Goal: Task Accomplishment & Management: Manage account settings

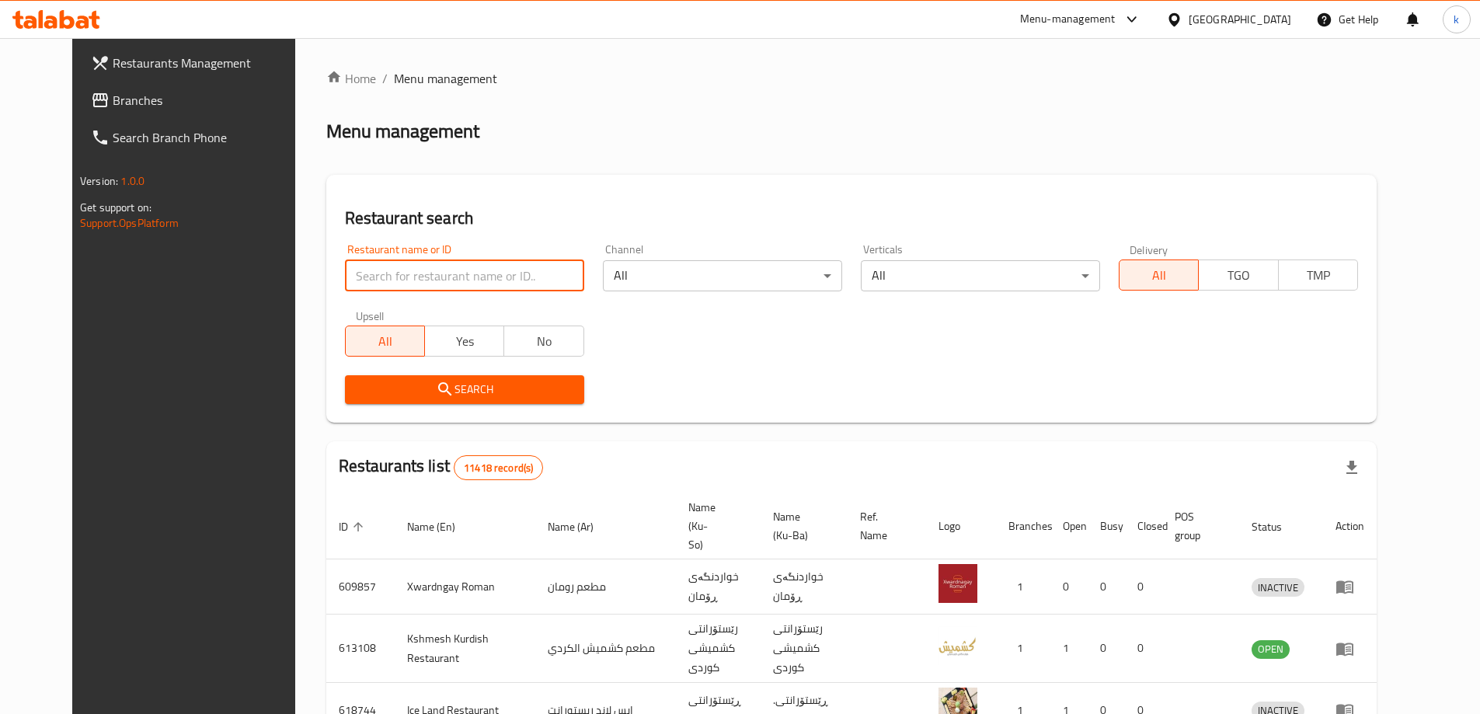
click at [389, 270] on input "search" at bounding box center [464, 275] width 239 height 31
paste input "[PERSON_NAME]"
type input "[PERSON_NAME]"
click at [424, 399] on span "Search" at bounding box center [464, 389] width 214 height 19
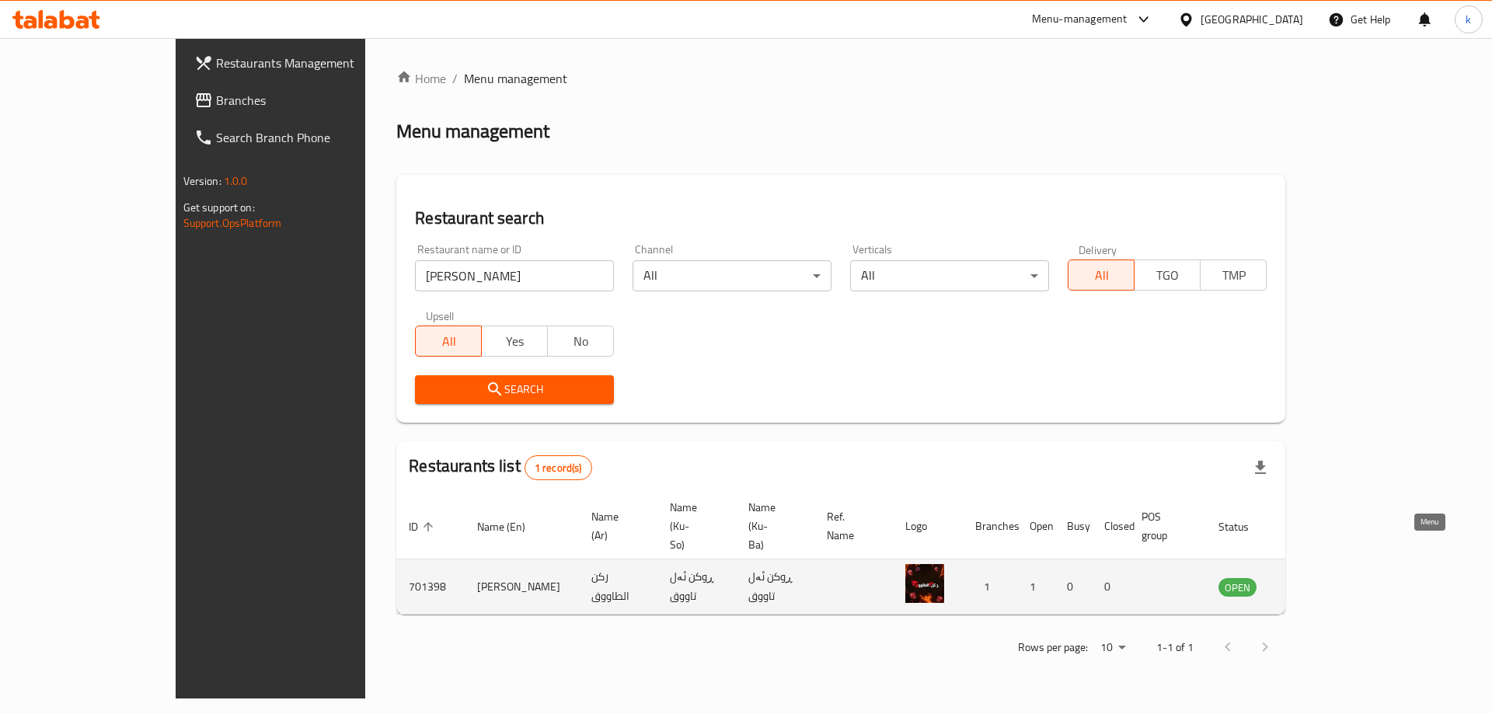
click at [1319, 577] on icon "enhanced table" at bounding box center [1309, 586] width 19 height 19
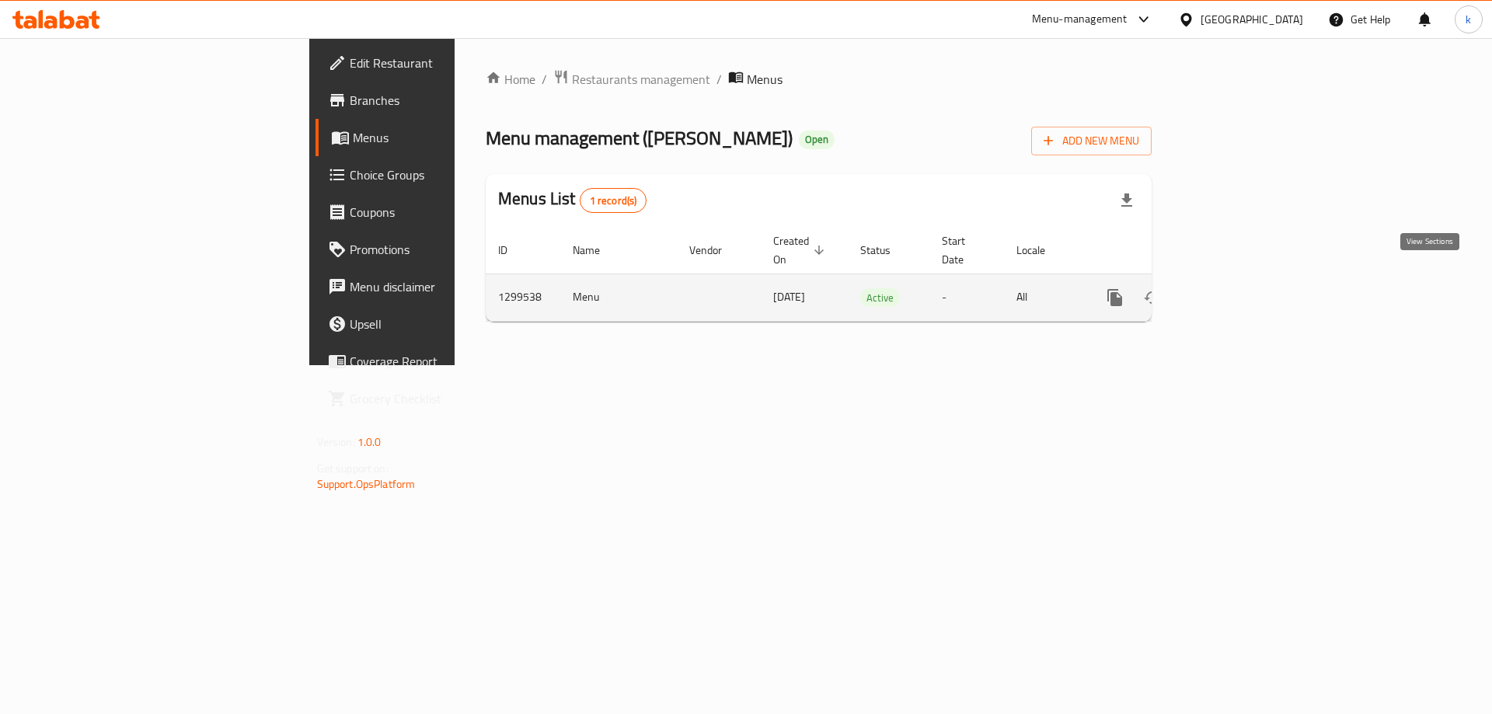
click at [1246, 279] on link "enhanced table" at bounding box center [1226, 297] width 37 height 37
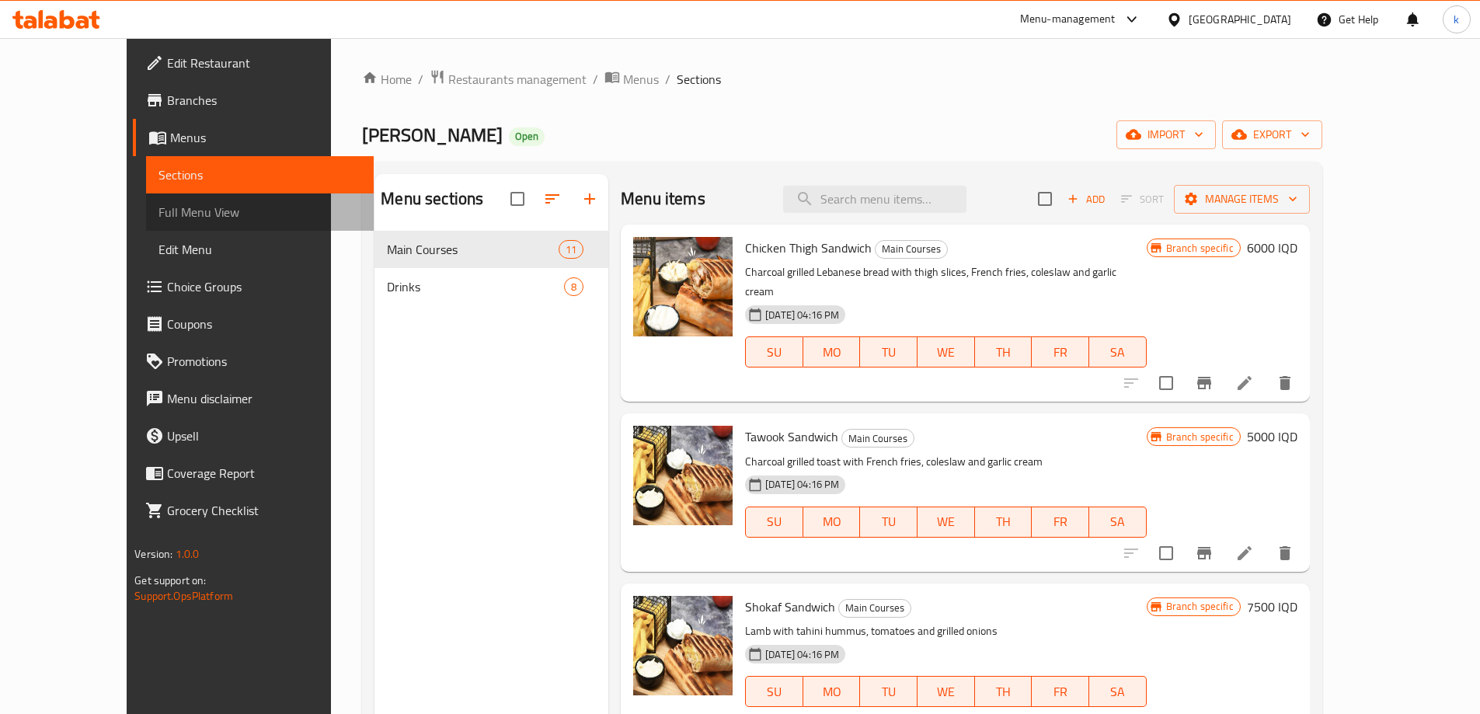
click at [146, 224] on link "Full Menu View" at bounding box center [260, 211] width 228 height 37
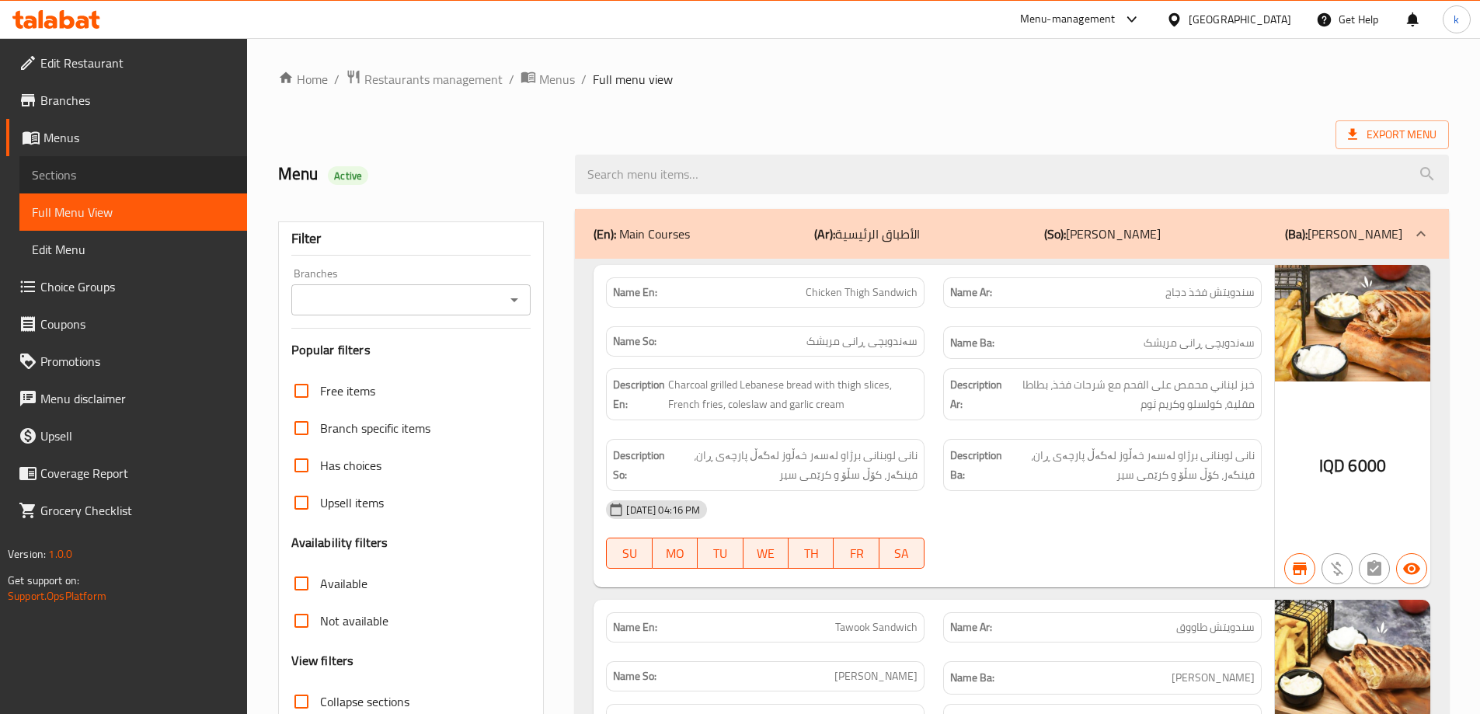
click at [116, 188] on link "Sections" at bounding box center [133, 174] width 228 height 37
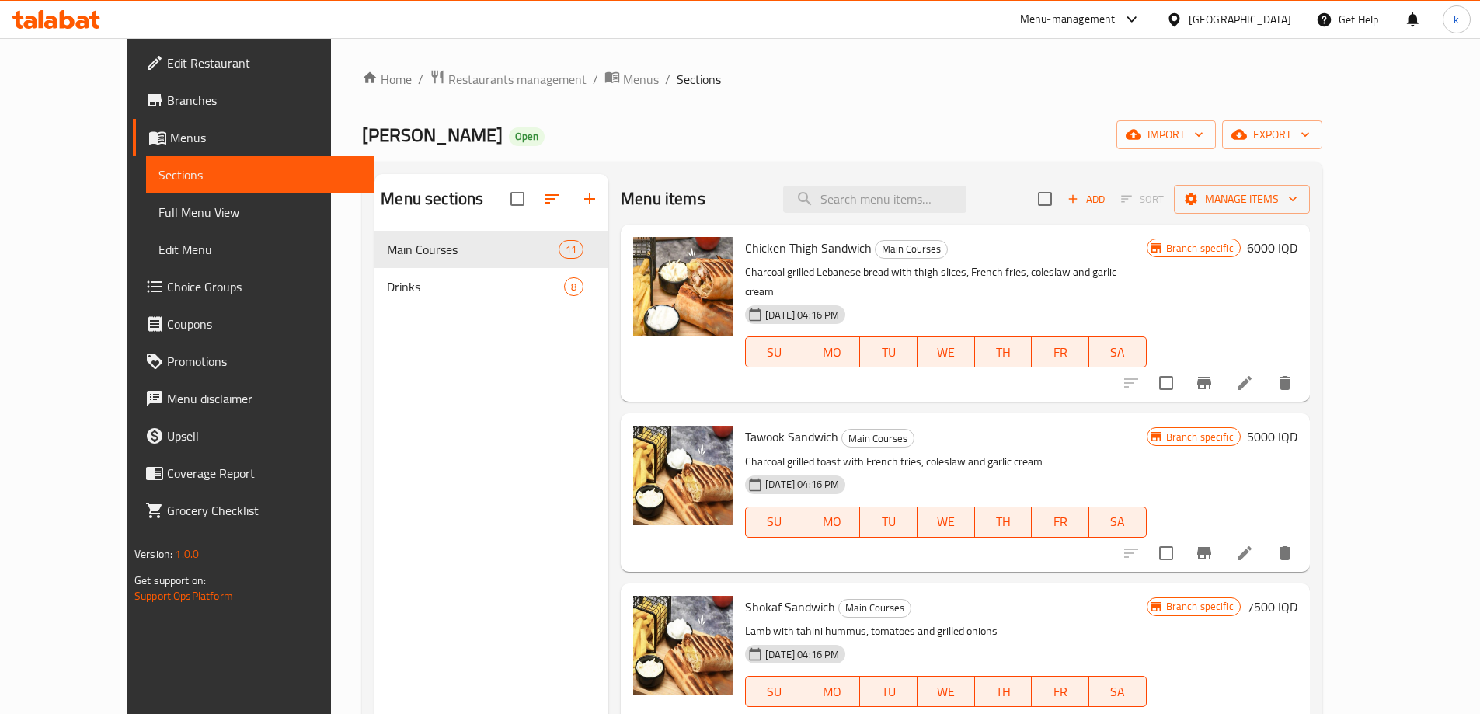
click at [959, 217] on div "Menu items Add Sort Manage items" at bounding box center [965, 199] width 689 height 51
click at [940, 205] on input "search" at bounding box center [874, 199] width 183 height 27
paste input "Tawook Sandwich"
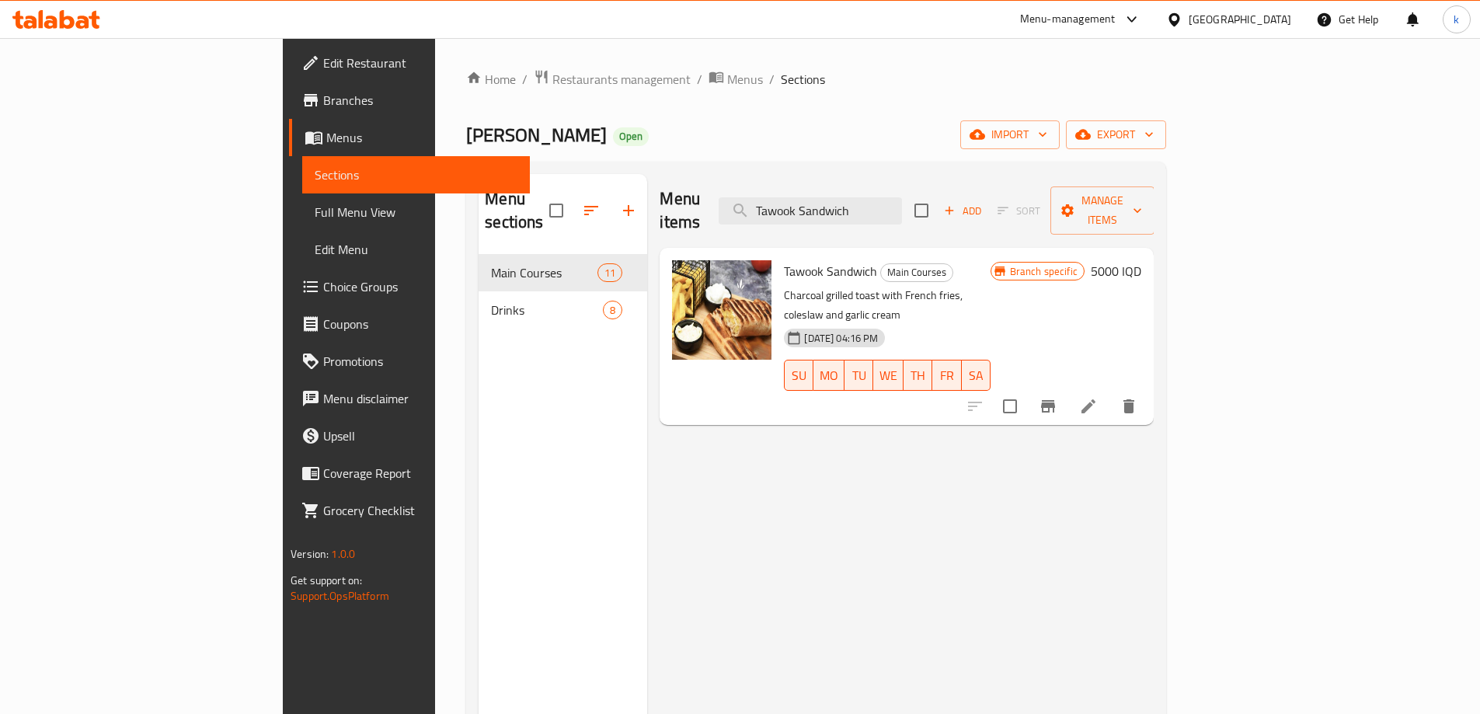
type input "Tawook Sandwich"
click at [1142, 260] on h6 "5000 IQD" at bounding box center [1116, 271] width 51 height 22
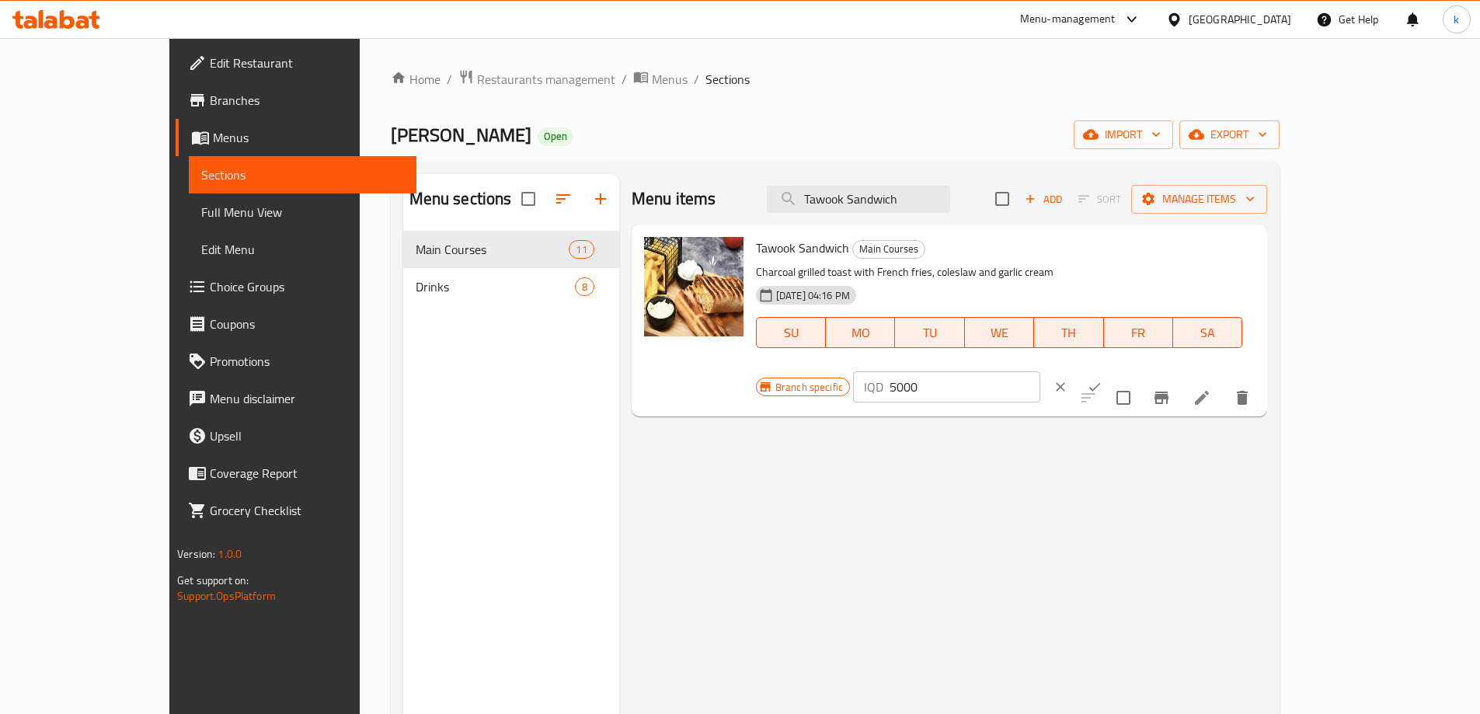
click at [1041, 371] on input "5000" at bounding box center [965, 386] width 151 height 31
type input "8500"
click at [1112, 370] on button "ok" at bounding box center [1095, 387] width 34 height 34
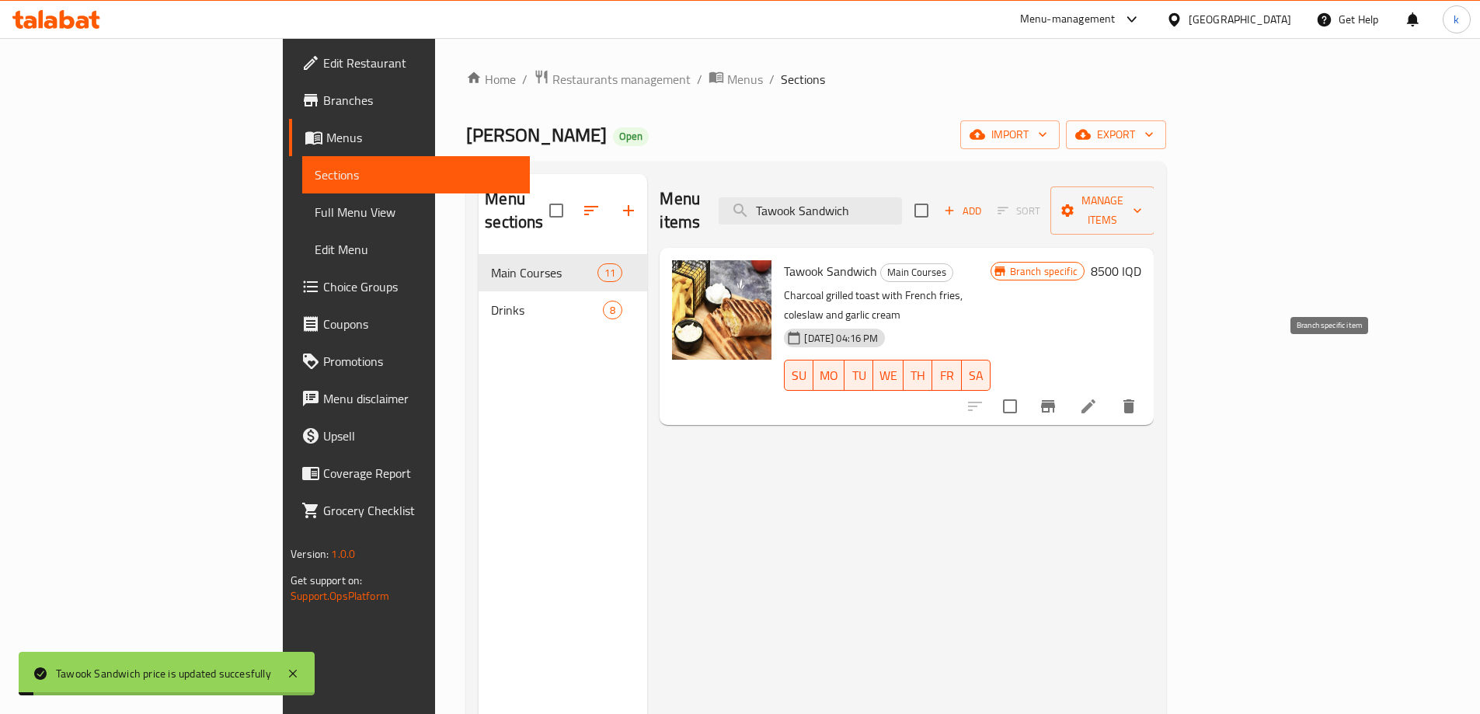
click at [1058, 397] on icon "Branch-specific-item" at bounding box center [1048, 406] width 19 height 19
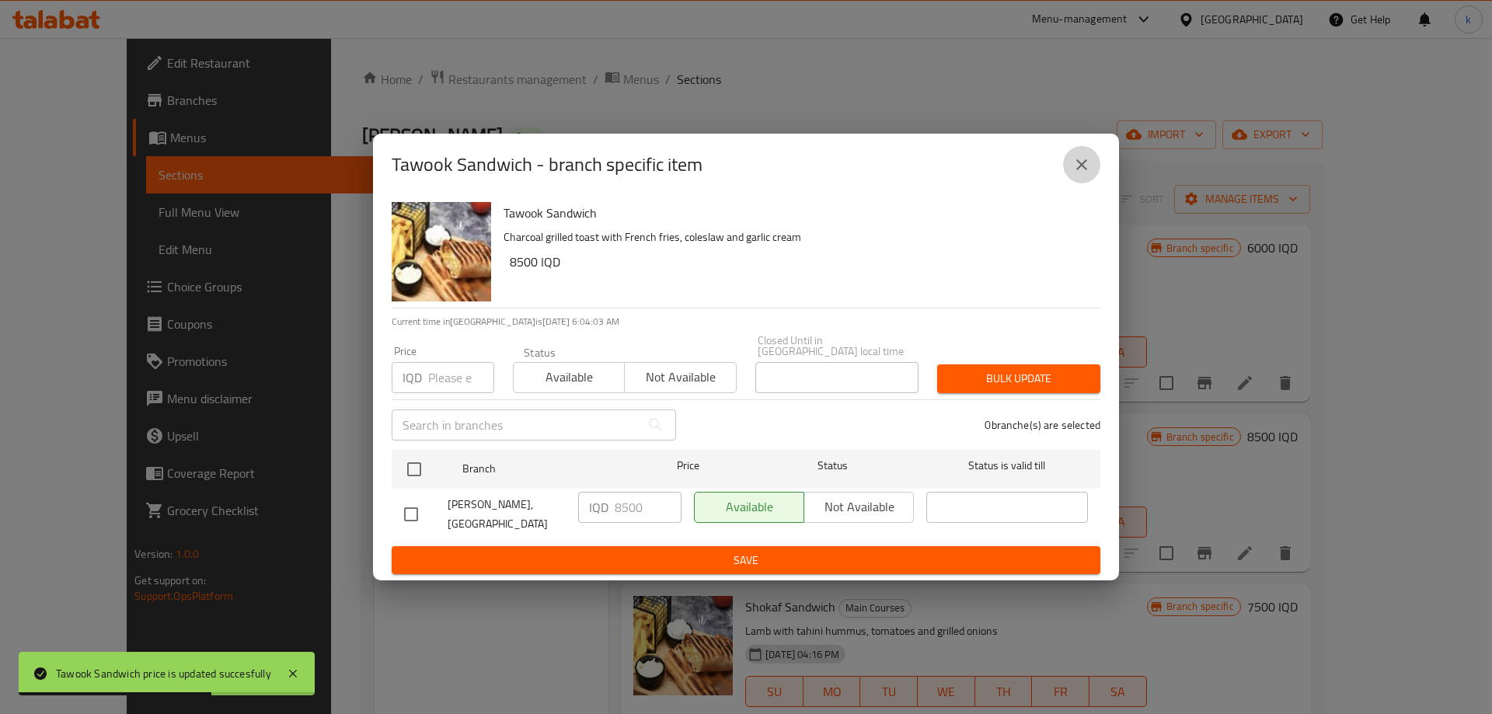
click at [1082, 174] on icon "close" at bounding box center [1081, 164] width 19 height 19
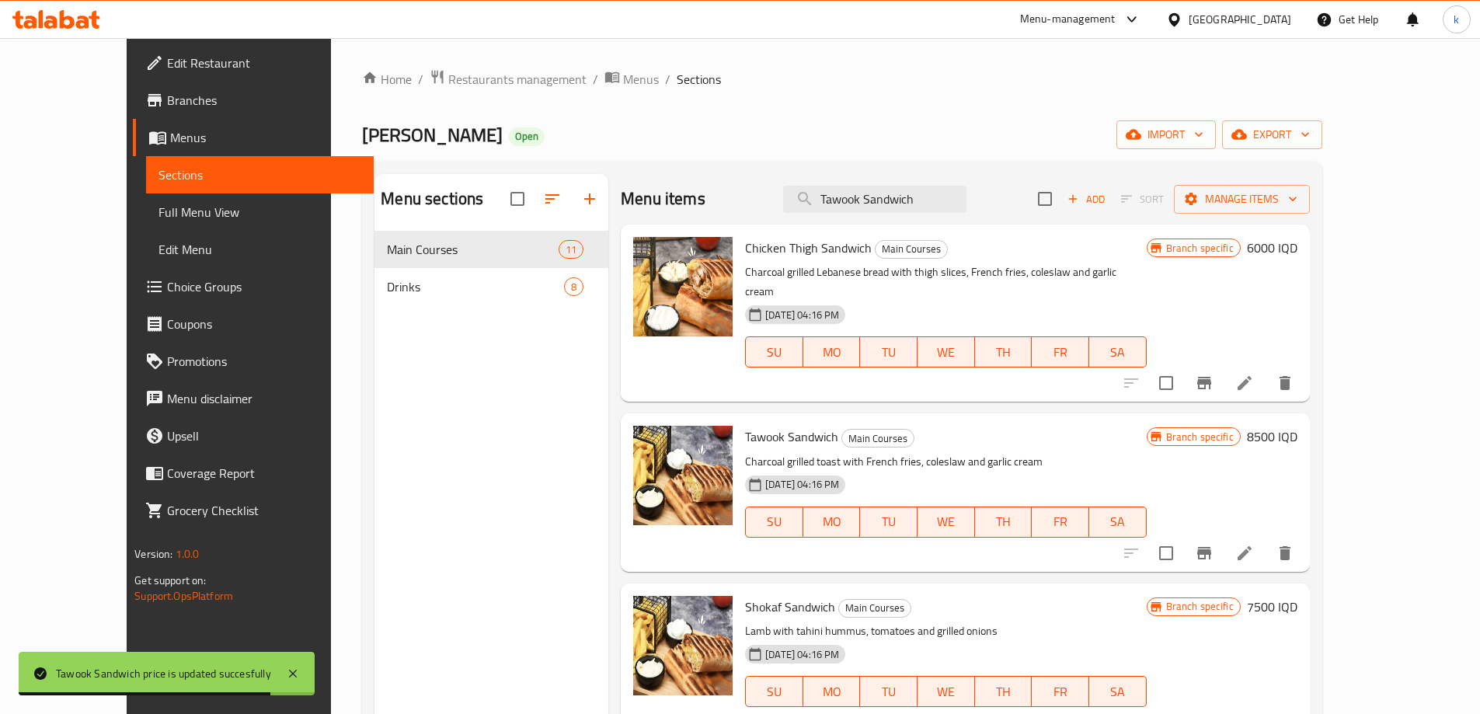
click at [159, 221] on span "Full Menu View" at bounding box center [260, 212] width 203 height 19
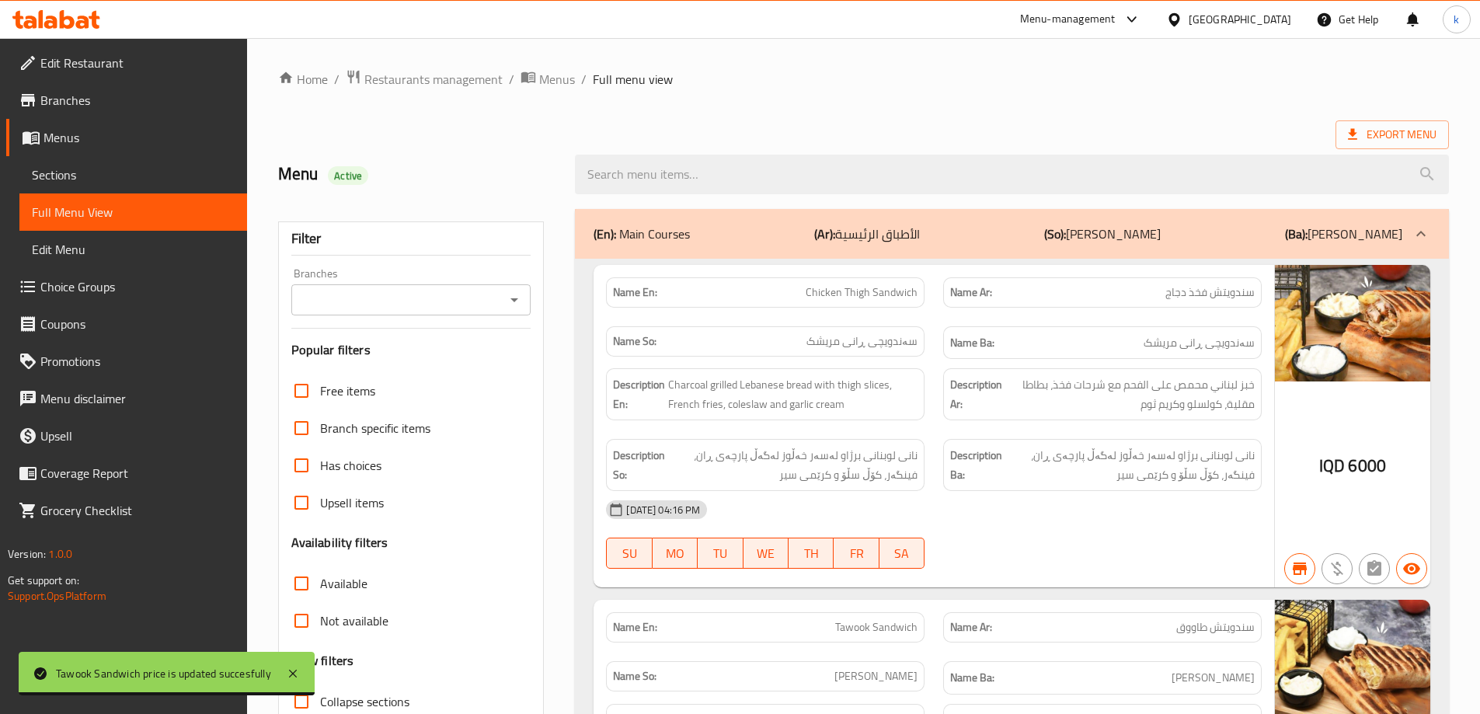
click at [375, 301] on input "Branches" at bounding box center [398, 300] width 205 height 22
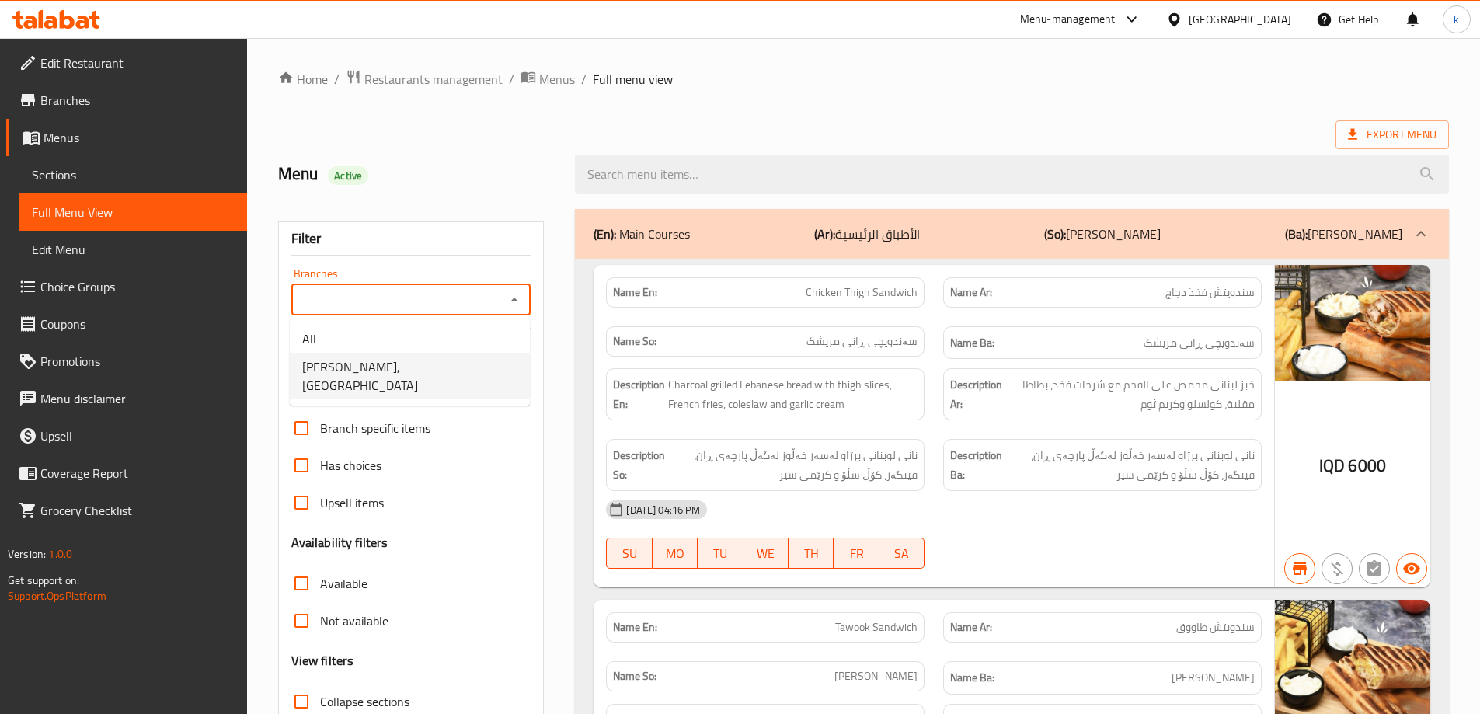
click at [392, 367] on span "[PERSON_NAME], [GEOGRAPHIC_DATA]" at bounding box center [409, 375] width 215 height 37
type input "[PERSON_NAME], [GEOGRAPHIC_DATA]"
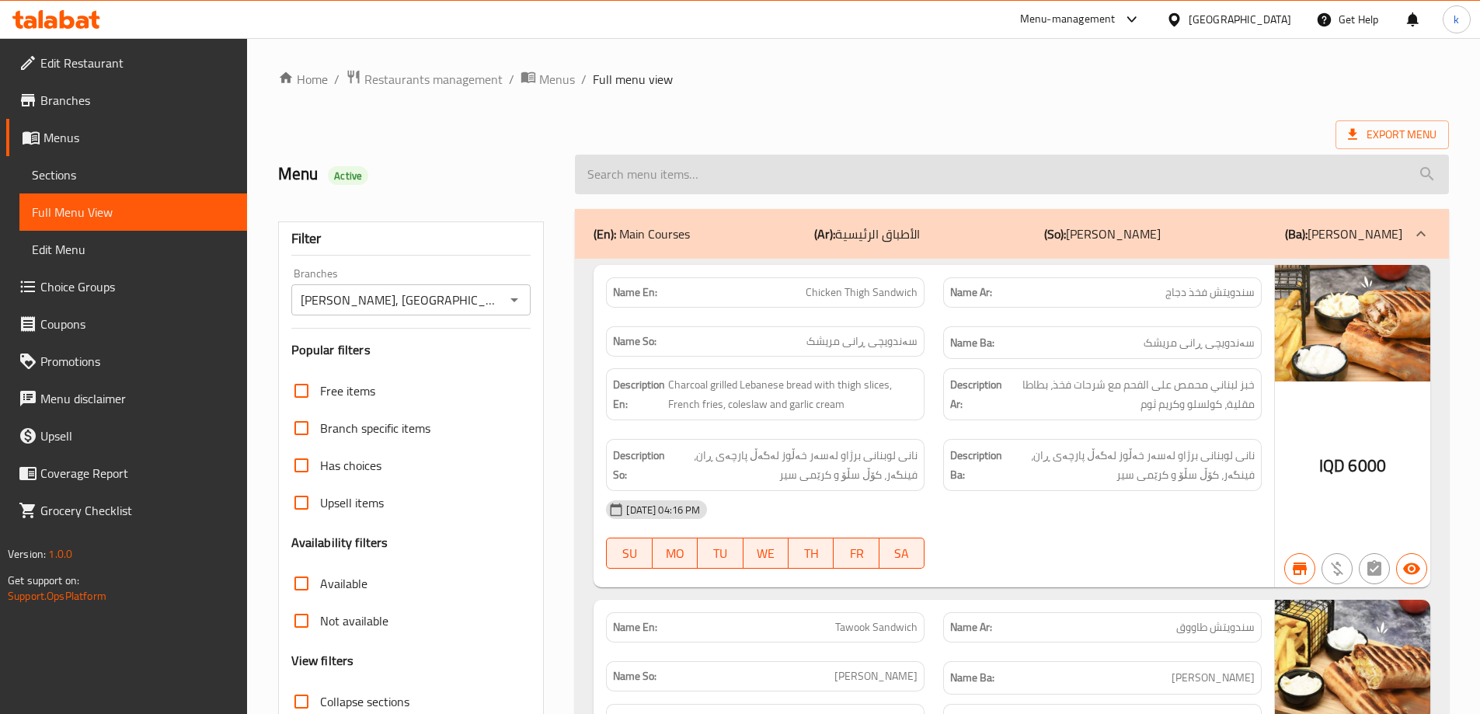
click at [713, 176] on input "search" at bounding box center [1012, 175] width 874 height 40
paste input "Tawook Sandwich"
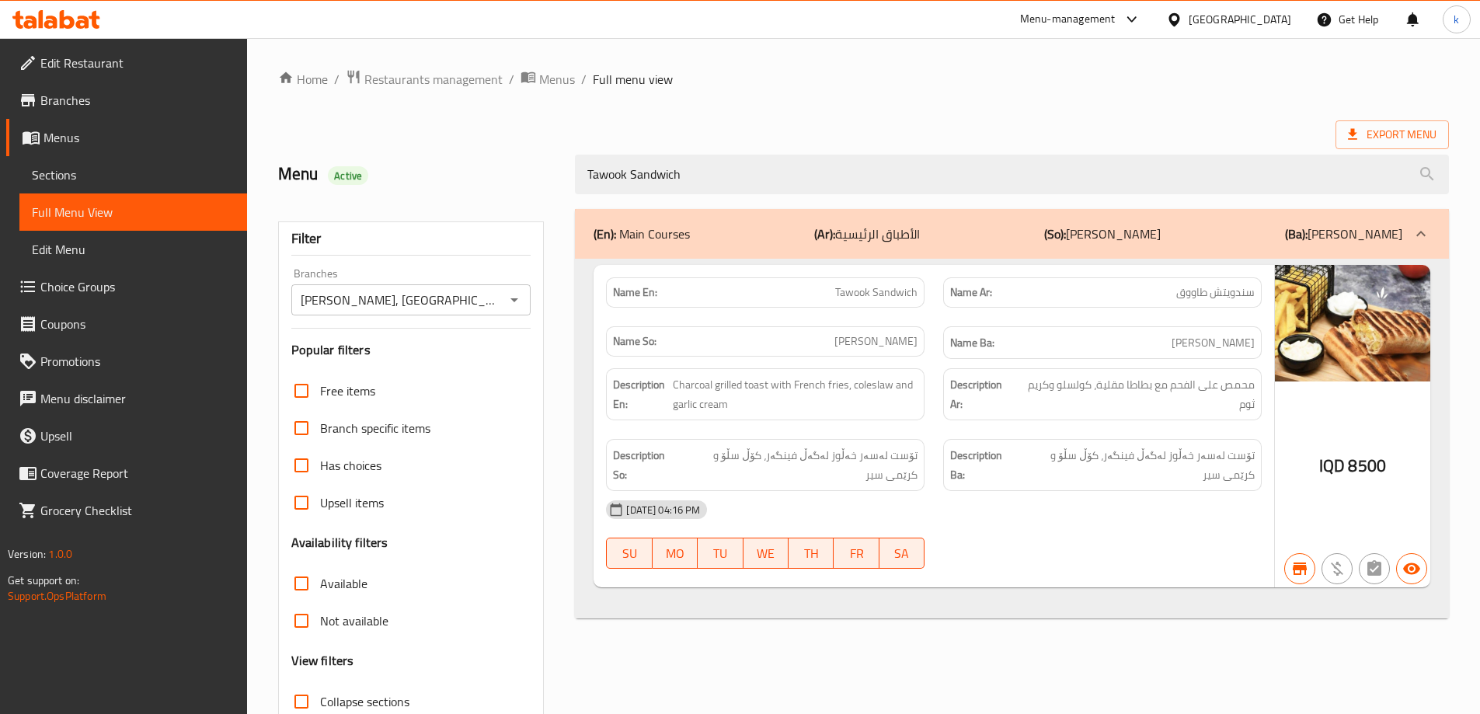
type input "Tawook Sandwich"
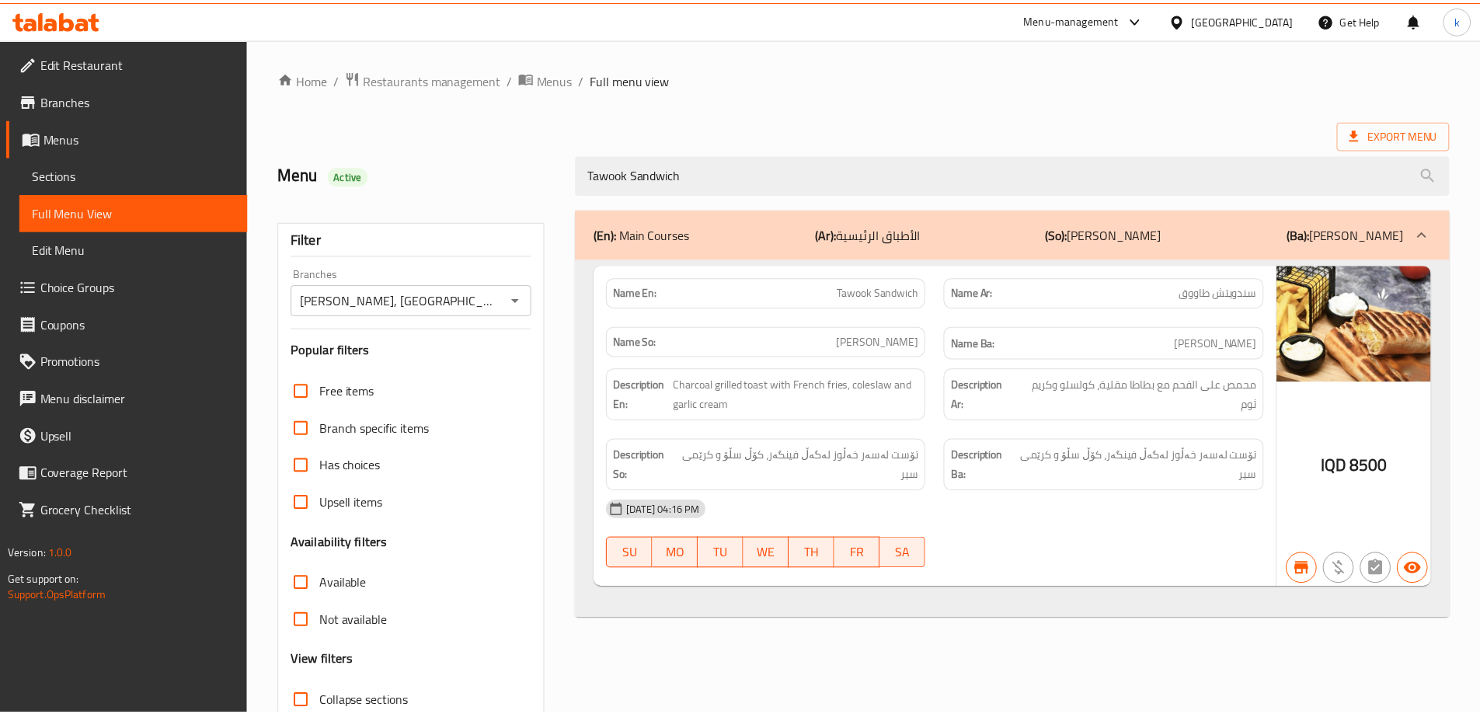
scroll to position [113, 0]
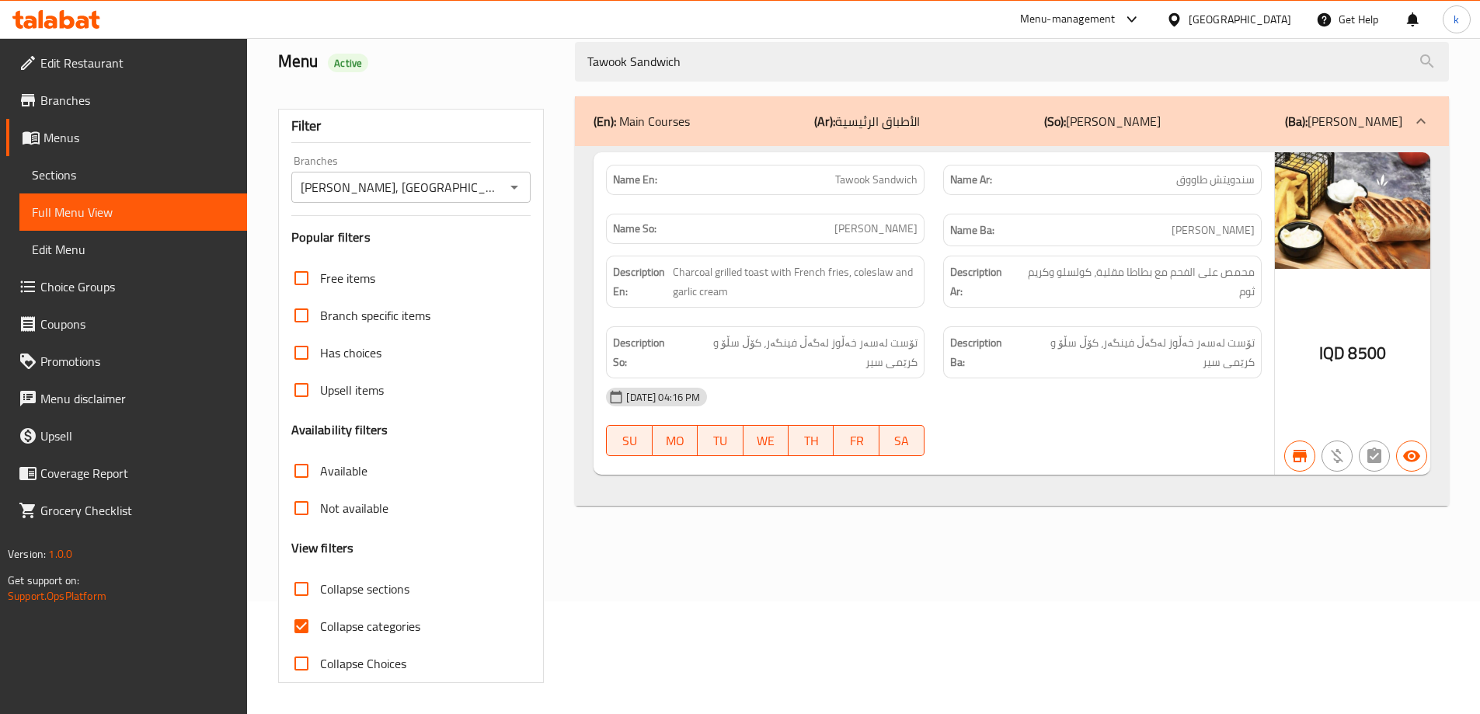
click at [79, 183] on span "Sections" at bounding box center [133, 175] width 203 height 19
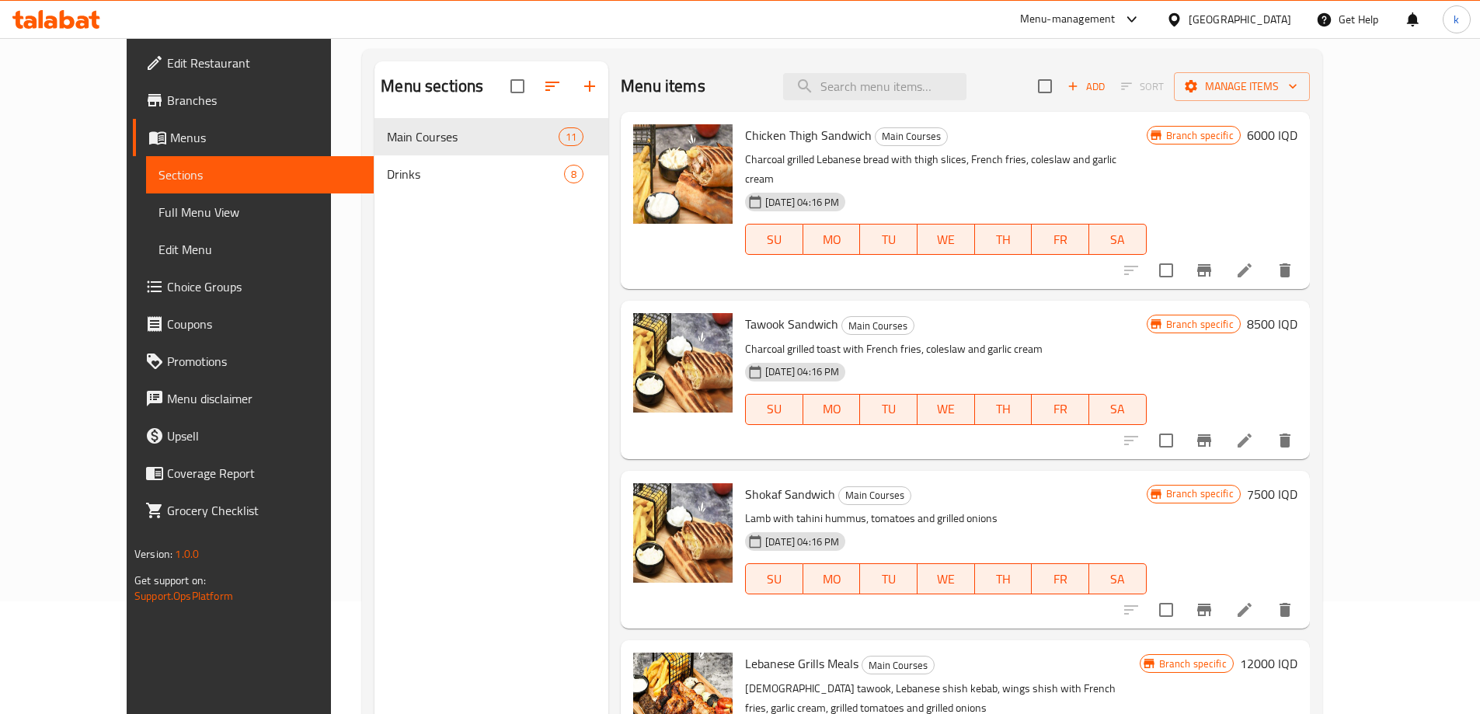
click at [146, 228] on link "Full Menu View" at bounding box center [260, 211] width 228 height 37
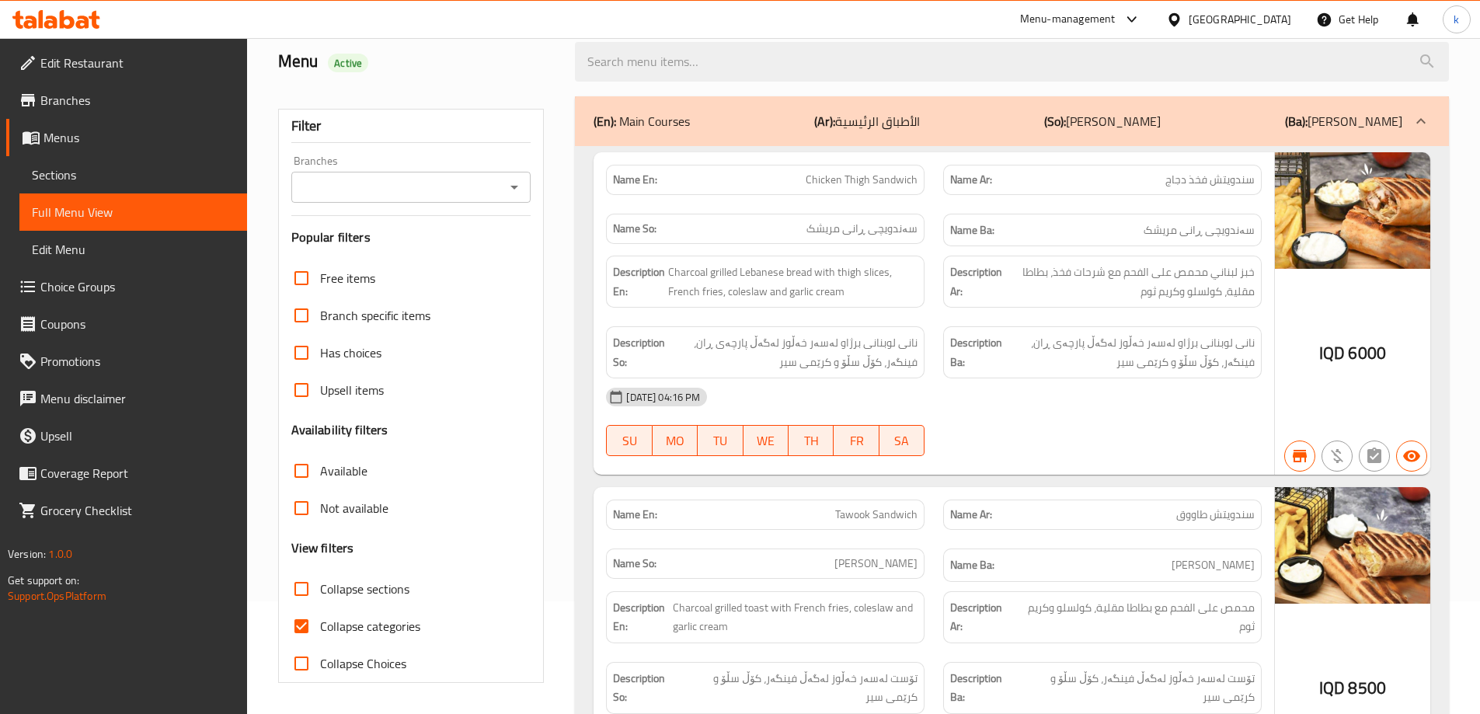
click at [76, 167] on span "Sections" at bounding box center [133, 175] width 203 height 19
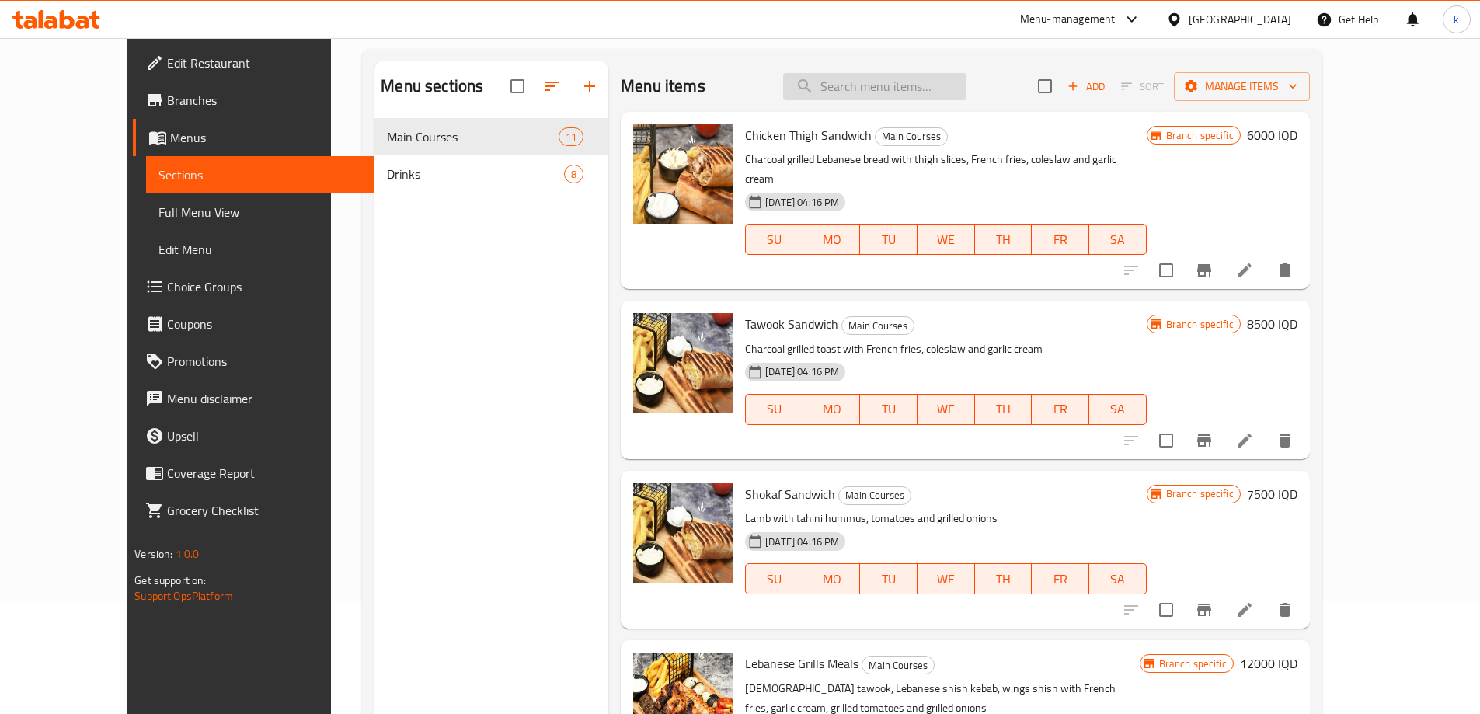
click at [926, 98] on input "search" at bounding box center [874, 86] width 183 height 27
paste input "Chicken Thigh Sandwich"
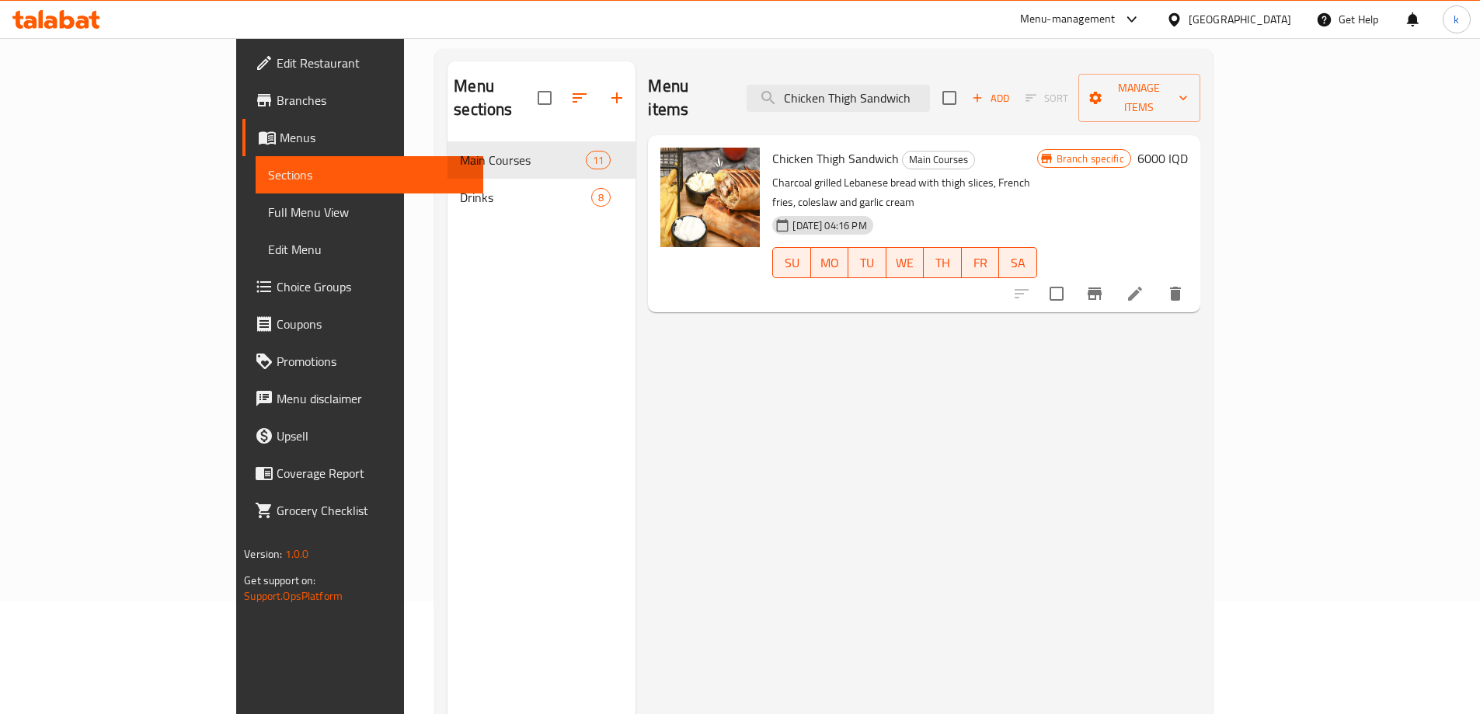
type input "Chicken Thigh Sandwich"
click at [1102, 288] on icon "Branch-specific-item" at bounding box center [1095, 294] width 14 height 12
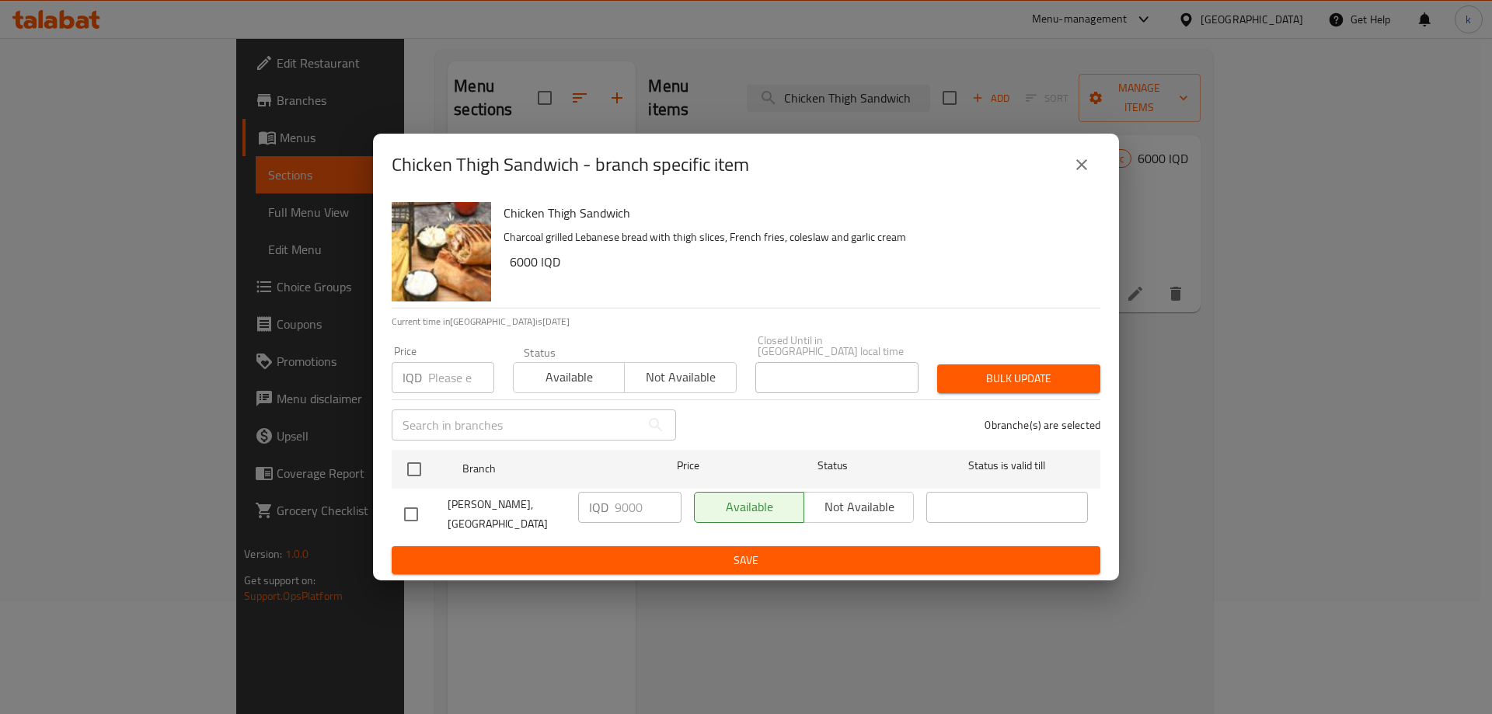
click at [1264, 374] on div "Chicken Thigh Sandwich - branch specific item Chicken Thigh Sandwich Charcoal g…" at bounding box center [746, 357] width 1492 height 714
click at [1078, 170] on icon "close" at bounding box center [1081, 164] width 11 height 11
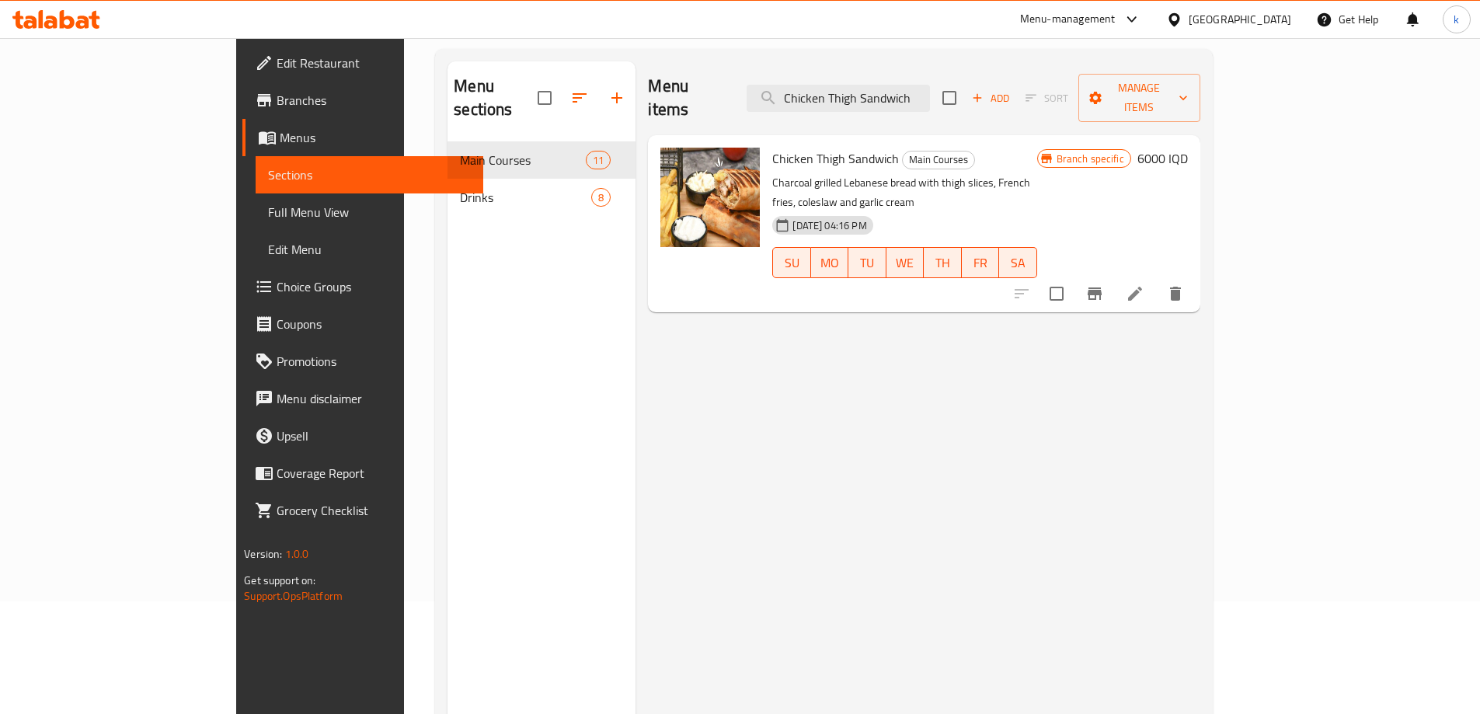
click at [1188, 148] on h6 "6000 IQD" at bounding box center [1163, 159] width 51 height 22
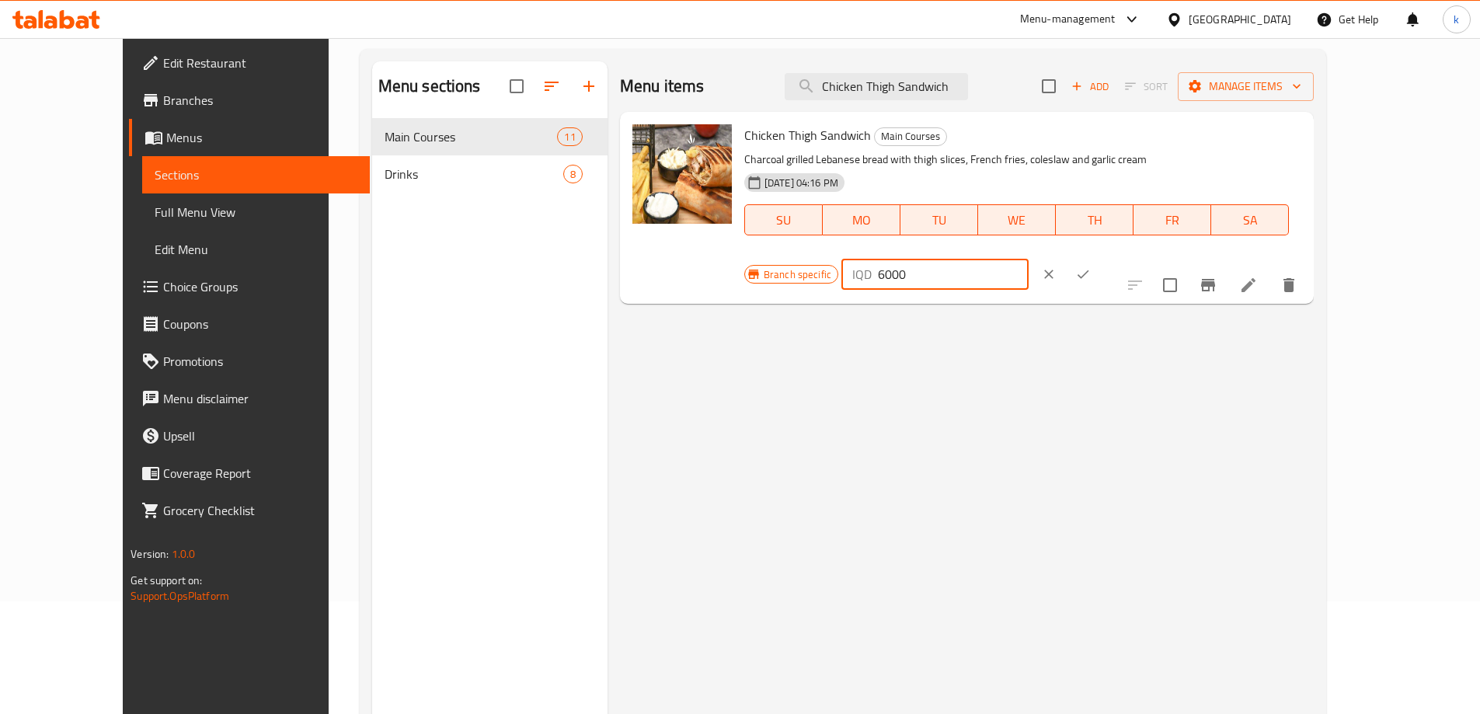
drag, startPoint x: 1221, startPoint y: 138, endPoint x: 1192, endPoint y: 148, distance: 30.2
click at [1029, 259] on div "IQD 6000 ​" at bounding box center [935, 274] width 187 height 31
type input "9000"
click at [1091, 267] on icon "ok" at bounding box center [1083, 275] width 16 height 16
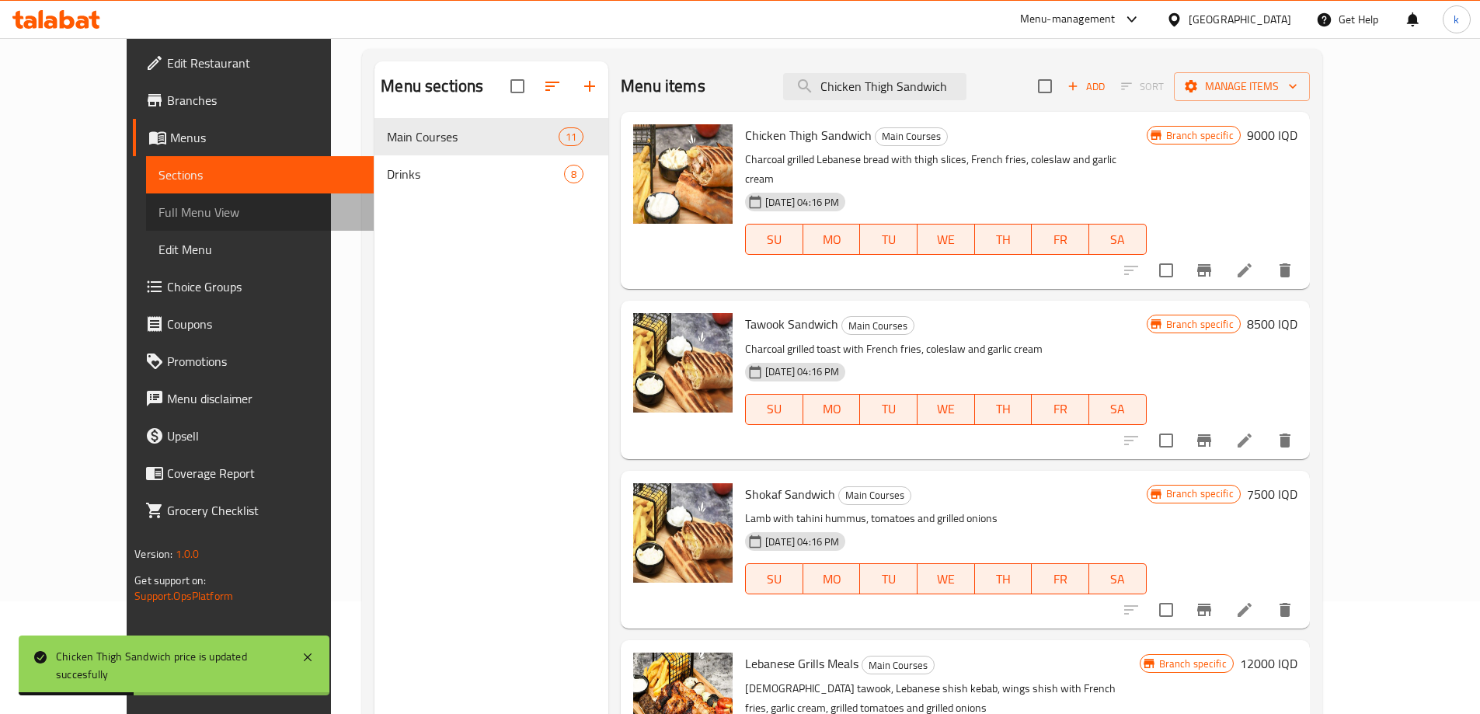
click at [159, 210] on span "Full Menu View" at bounding box center [260, 212] width 203 height 19
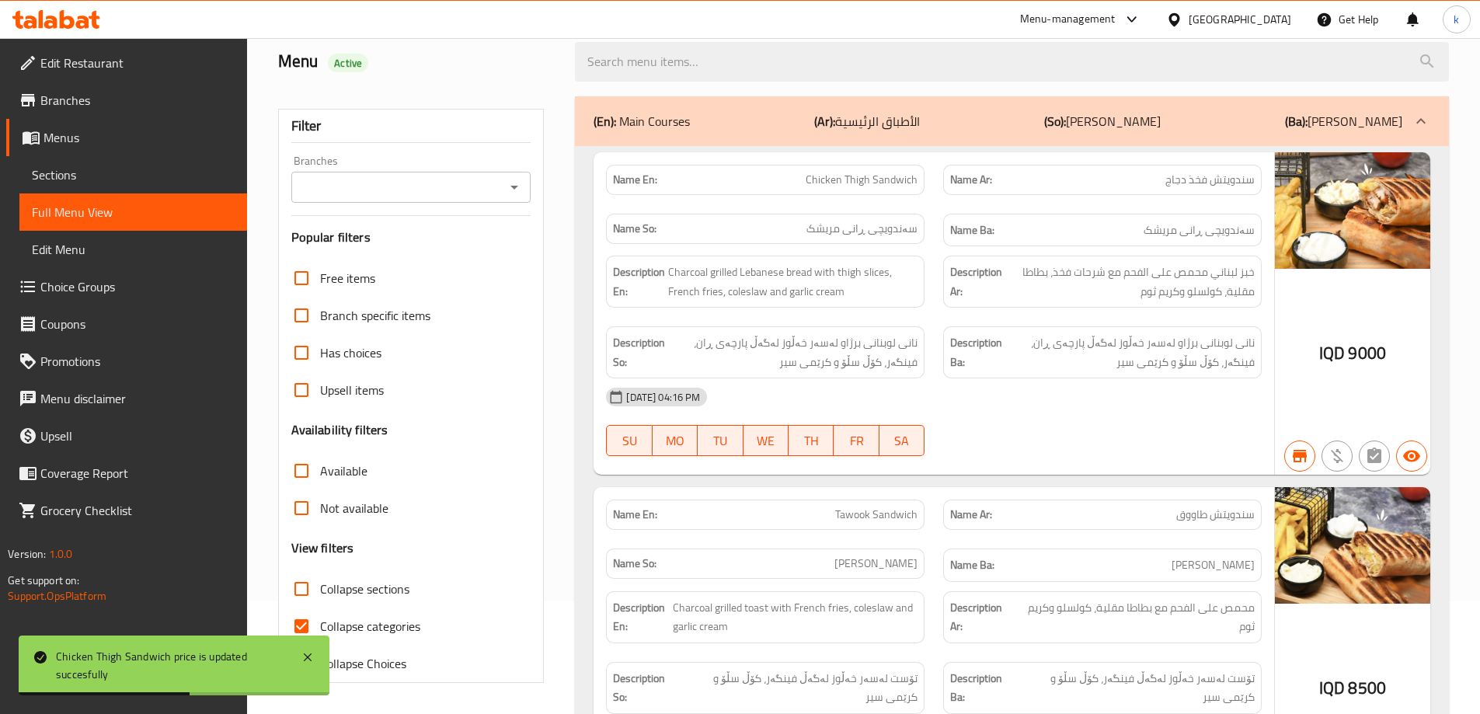
click at [378, 184] on input "Branches" at bounding box center [398, 187] width 205 height 22
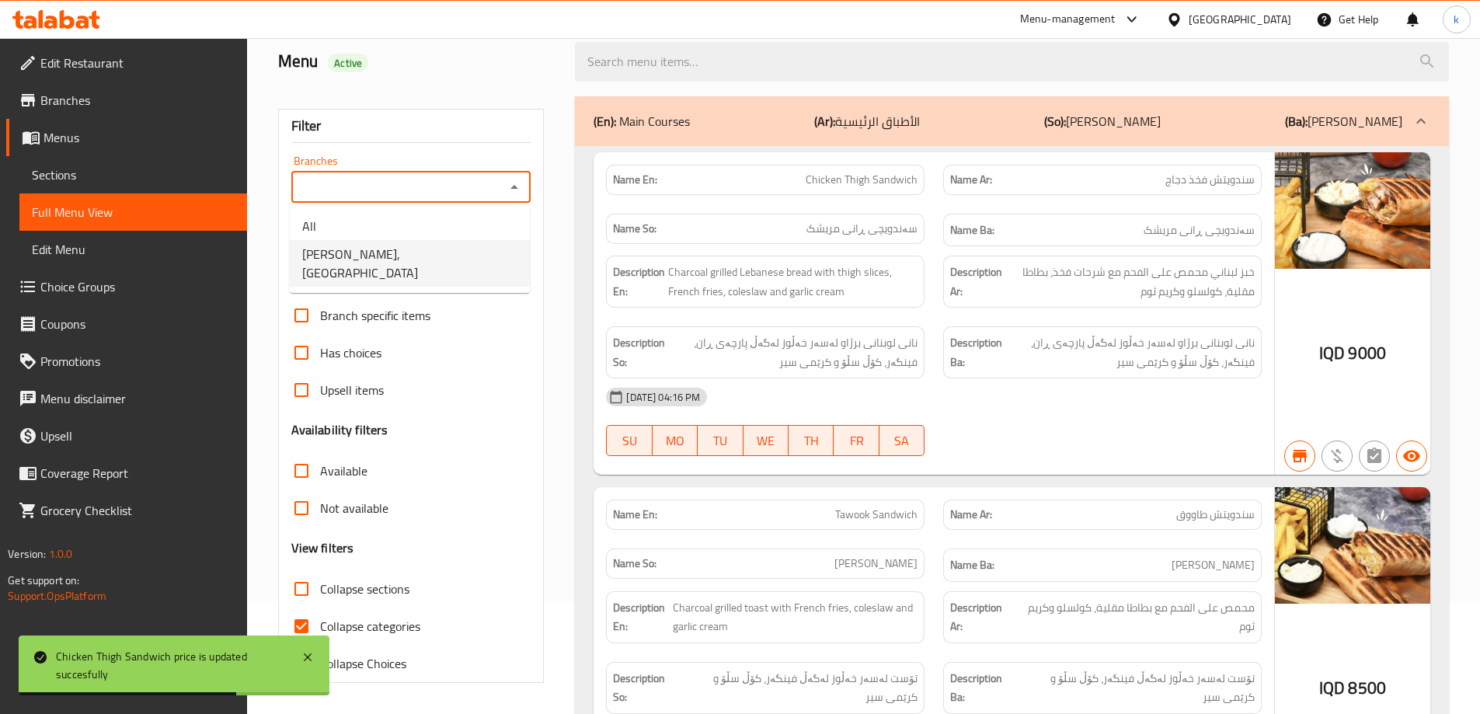
click at [391, 262] on span "[PERSON_NAME], [GEOGRAPHIC_DATA]" at bounding box center [409, 263] width 215 height 37
type input "[PERSON_NAME], [GEOGRAPHIC_DATA]"
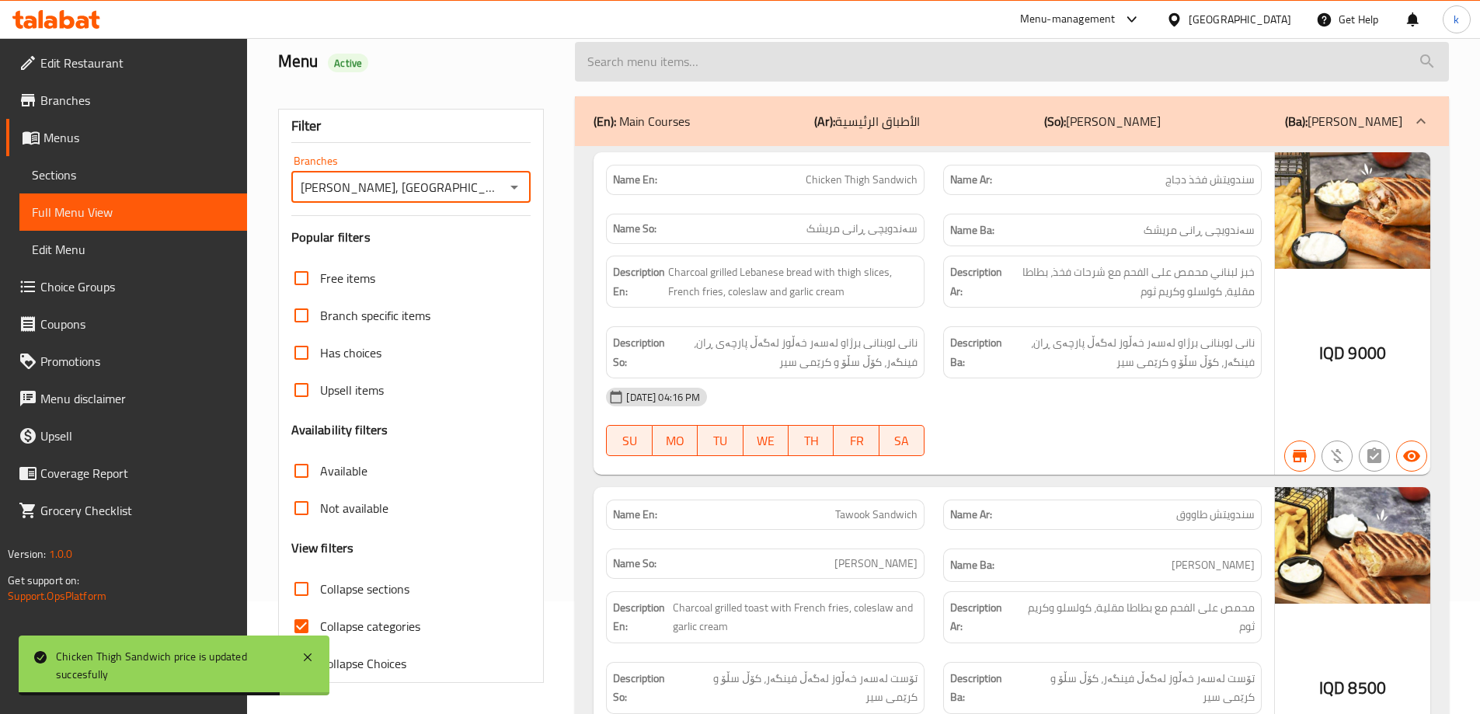
click at [696, 58] on input "search" at bounding box center [1012, 62] width 874 height 40
paste input "Chicken Thigh Sandwich"
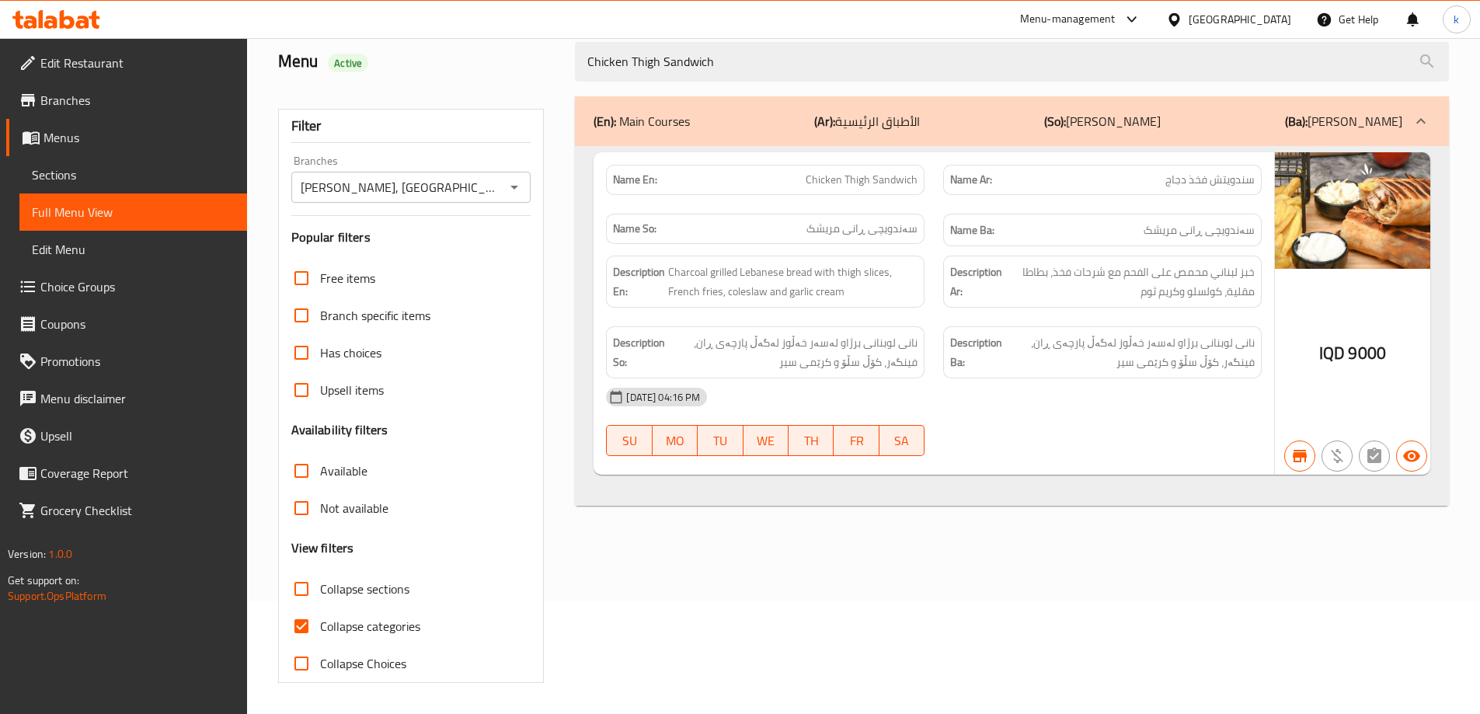
type input "Chicken Thigh Sandwich"
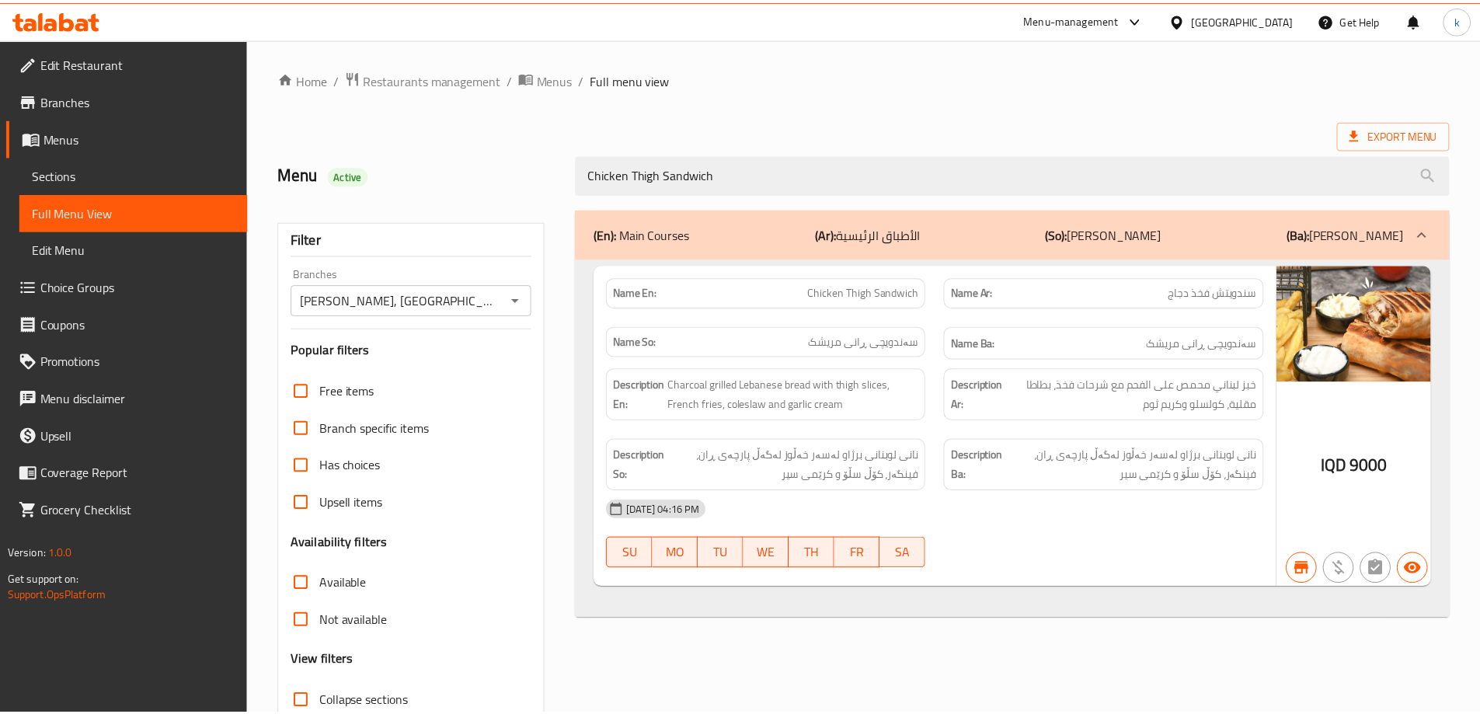
scroll to position [113, 0]
